Goal: Task Accomplishment & Management: Manage account settings

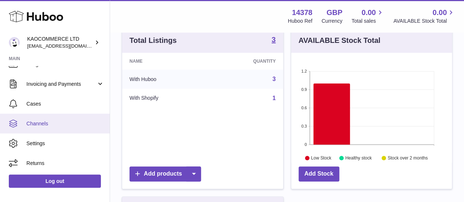
scroll to position [220, 0]
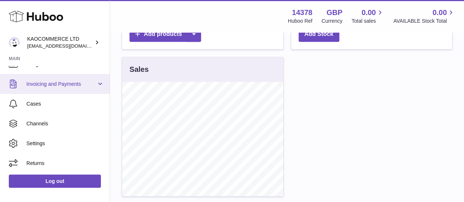
click at [46, 86] on span "Invoicing and Payments" at bounding box center [61, 84] width 70 height 7
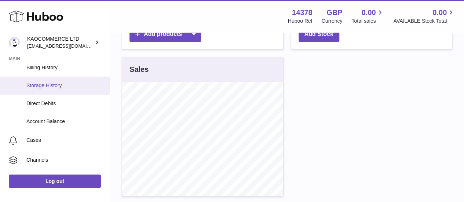
scroll to position [109, 0]
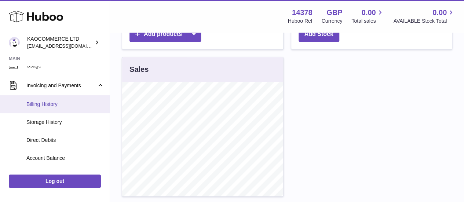
click at [43, 106] on span "Billing History" at bounding box center [65, 104] width 78 height 7
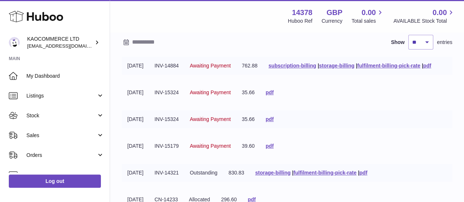
scroll to position [37, 0]
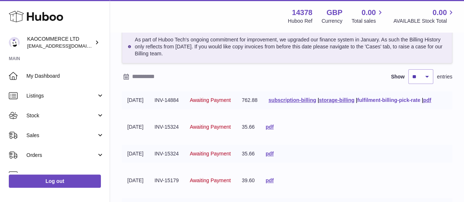
click at [358, 103] on link "fulfilment-billing-pick-rate" at bounding box center [389, 100] width 63 height 6
click at [424, 103] on link "pdf" at bounding box center [428, 100] width 8 height 6
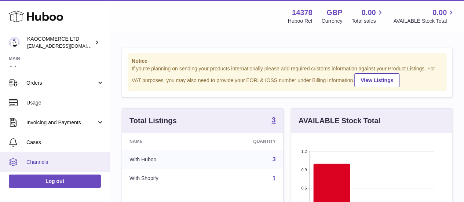
scroll to position [110, 0]
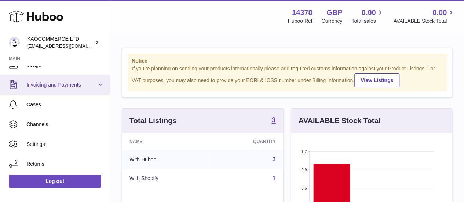
click at [62, 86] on span "Invoicing and Payments" at bounding box center [61, 84] width 70 height 7
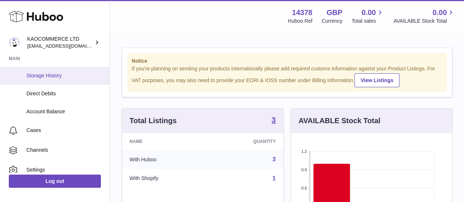
scroll to position [146, 0]
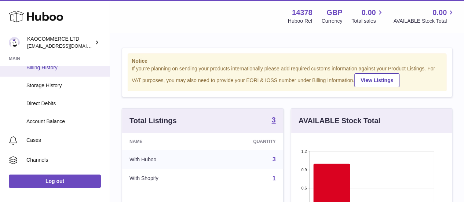
click at [61, 72] on link "Billing History" at bounding box center [55, 68] width 110 height 18
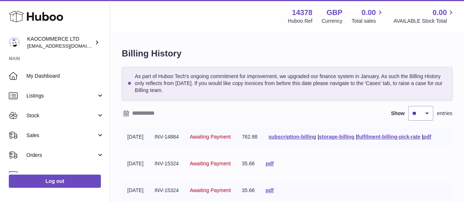
scroll to position [37, 0]
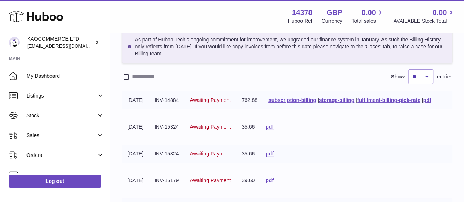
click at [281, 72] on div "Show ** ** ** *** entries" at bounding box center [287, 76] width 331 height 15
